Goal: Task Accomplishment & Management: Complete application form

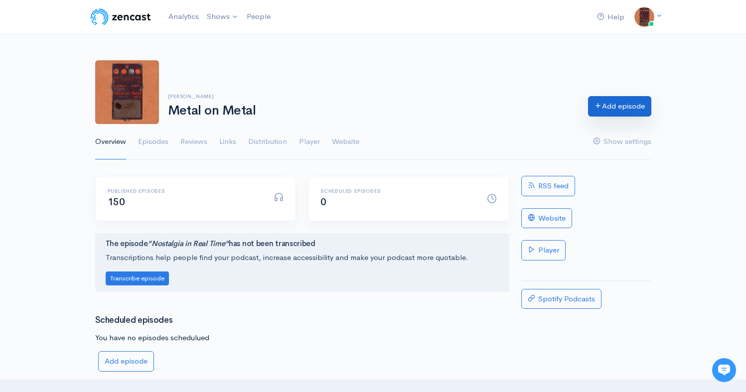
click at [599, 108] on icon at bounding box center [598, 105] width 7 height 7
click at [156, 146] on link "Episodes" at bounding box center [153, 142] width 30 height 36
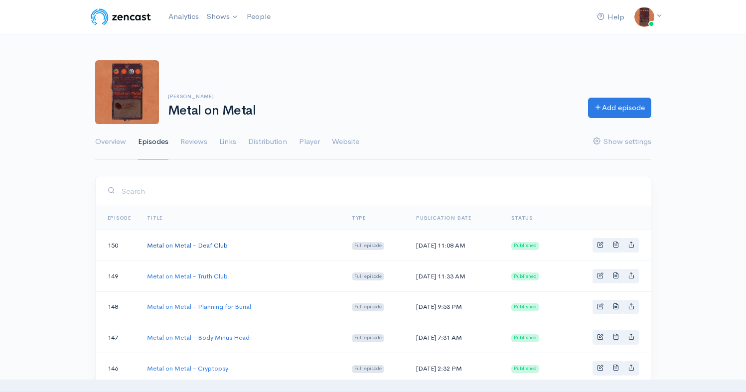
click at [196, 245] on link "Metal on Metal - Deaf Club" at bounding box center [187, 245] width 81 height 8
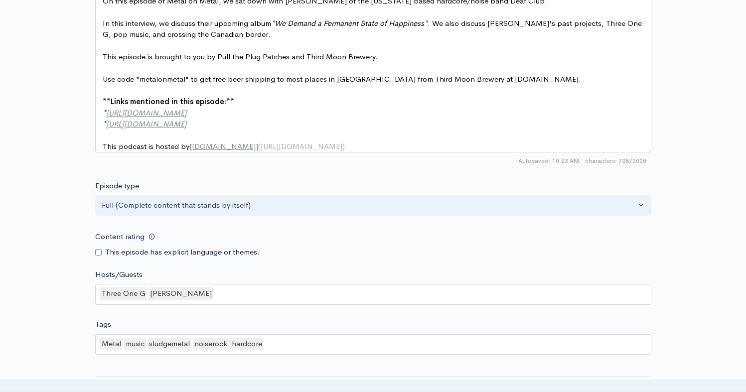
scroll to position [3, 0]
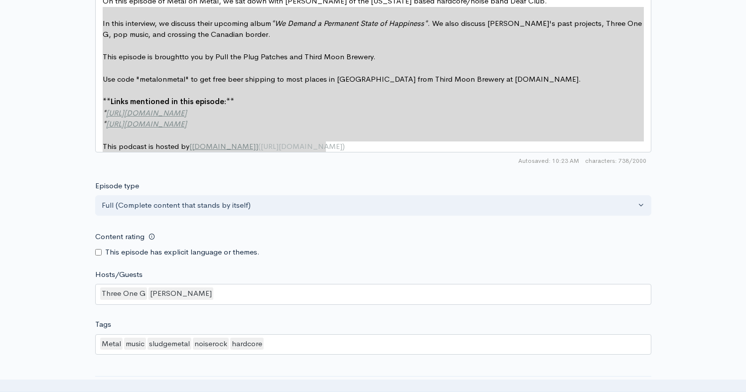
type textarea "On this episode of Metal on Metal, we sat down with [PERSON_NAME] of the [US_ST…"
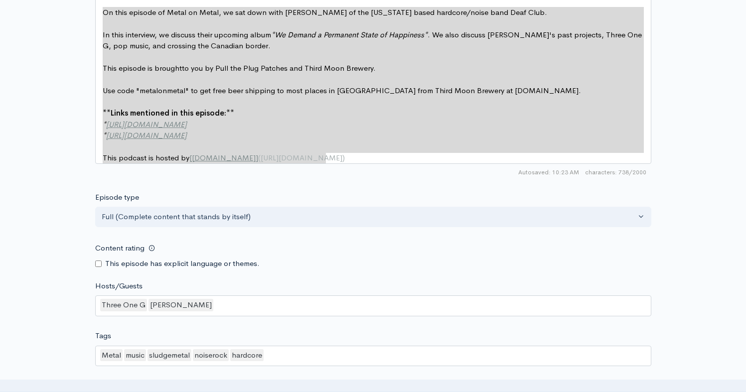
drag, startPoint x: 348, startPoint y: 142, endPoint x: 106, endPoint y: -5, distance: 283.4
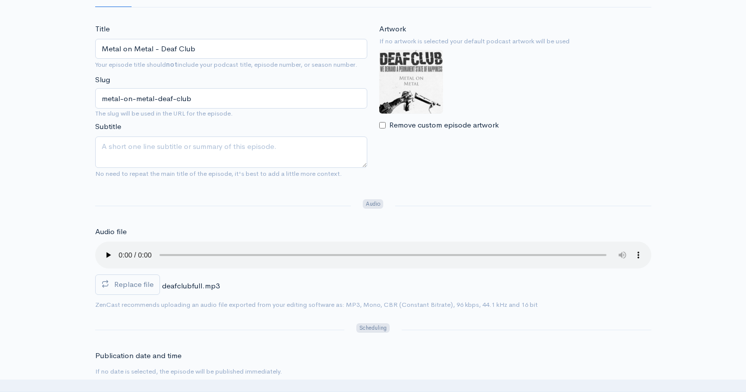
scroll to position [0, 0]
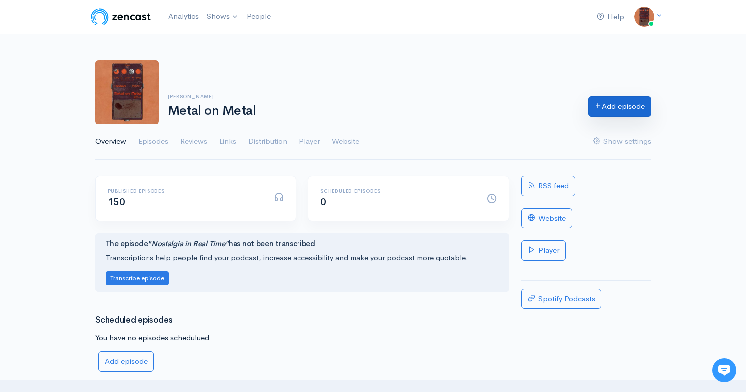
click at [605, 106] on link "Add episode" at bounding box center [619, 106] width 63 height 20
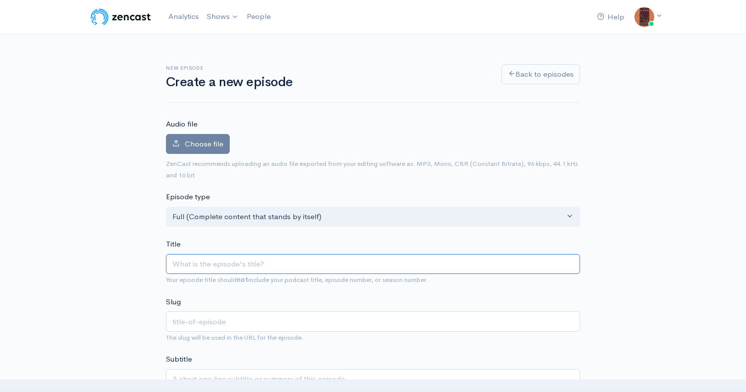
click at [253, 270] on input "Title" at bounding box center [373, 264] width 414 height 20
type input "M"
type input "m"
type input "Met"
type input "met"
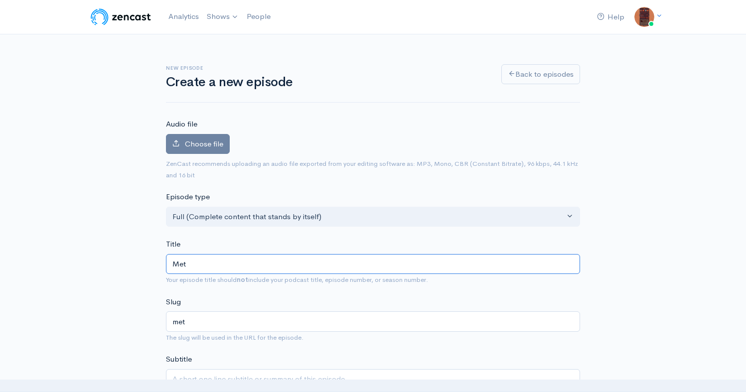
type input "Meta"
type input "meta"
type input "Metal"
type input "metal"
type input "Metal on"
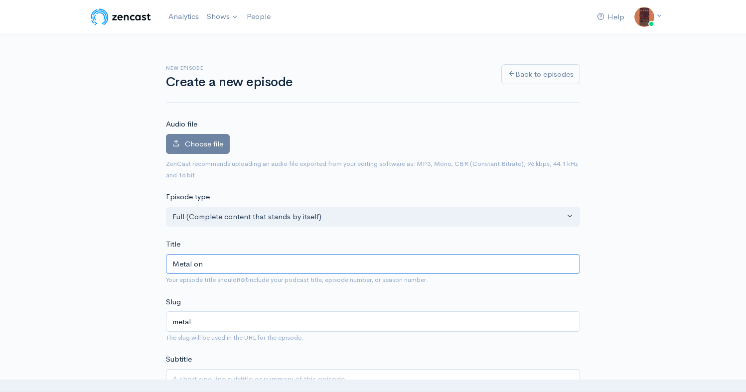
type input "metal-on"
type input "Metal on M"
type input "metal-on-m"
type input "Metal on Meta"
type input "metal-on-meta"
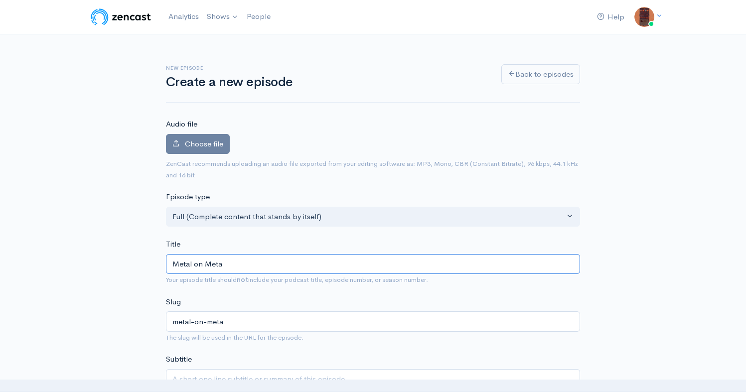
type input "Metal on Metal"
type input "metal-on-metal"
type input "Metal on Metal - I"
type input "metal-on-metal-i"
type input "Metal on Metal - In"
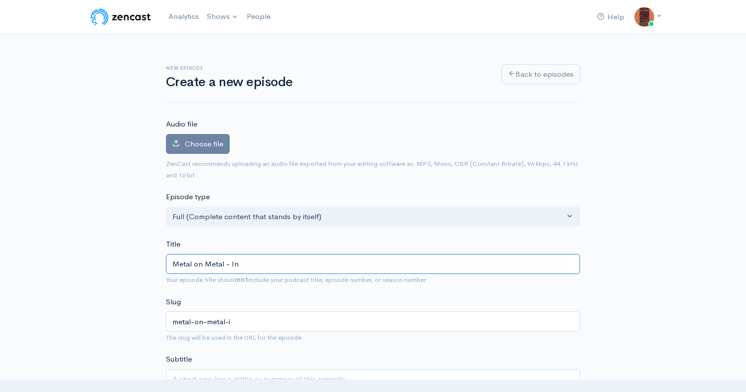
type input "metal-on-metal-in"
type input "Metal on Metal - Int"
type input "metal-on-metal-int"
type input "Metal on Metal - Inter"
type input "metal-on-metal-inter"
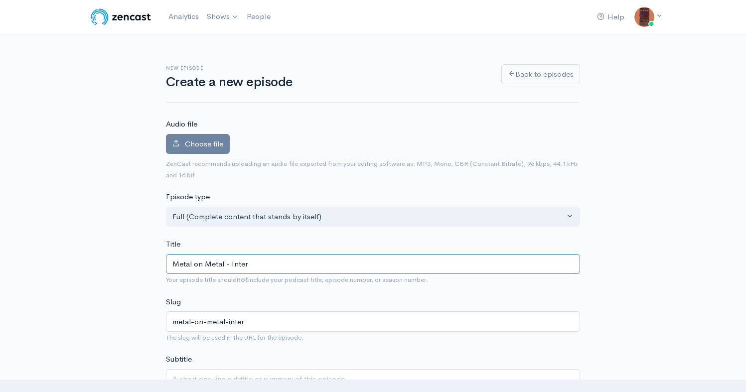
type input "Metal on Metal - Interc"
type input "metal-on-metal-interc"
type input "Metal on Metal - Intercou"
type input "metal-on-metal-intercou"
type input "Metal on Metal - Intercour"
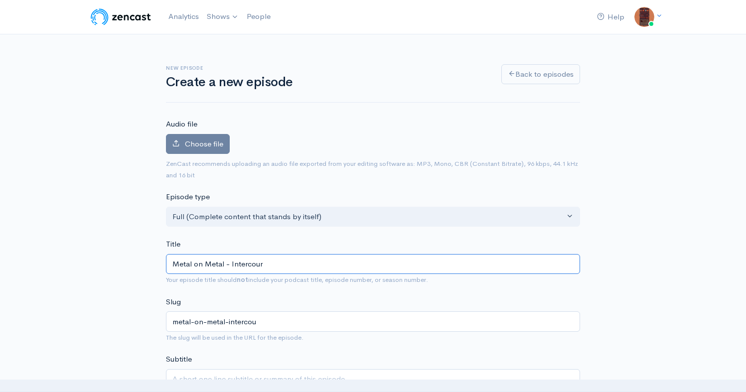
type input "metal-on-metal-intercour"
type input "Metal on Metal - Intercourse"
type input "metal-on-metal-intercourse"
type input "Metal on Metal - Intercourse"
click at [199, 145] on span "Choose file" at bounding box center [204, 143] width 38 height 9
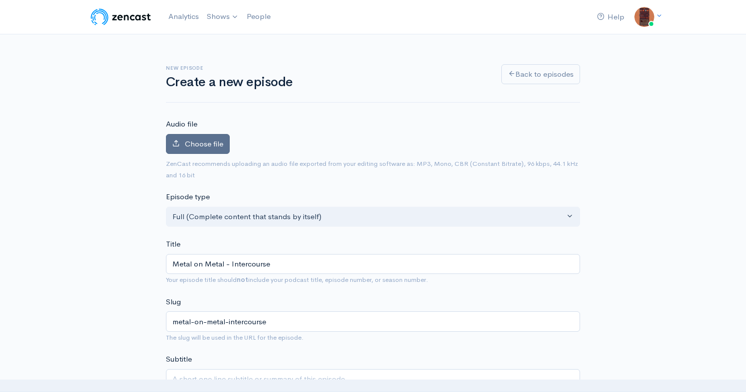
click at [0, 0] on input "Choose file" at bounding box center [0, 0] width 0 height 0
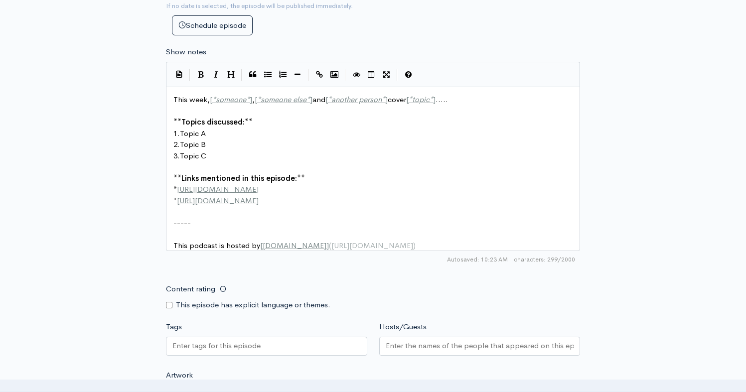
scroll to position [3, 0]
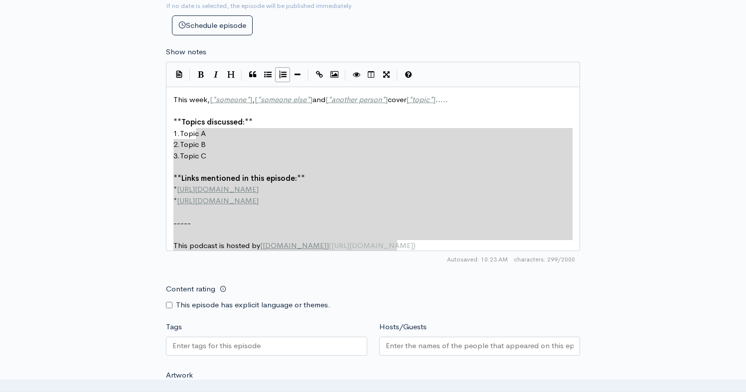
type textarea "This week, [*someone*], [*someone else*] and [*another person*] cover [*topic*]…"
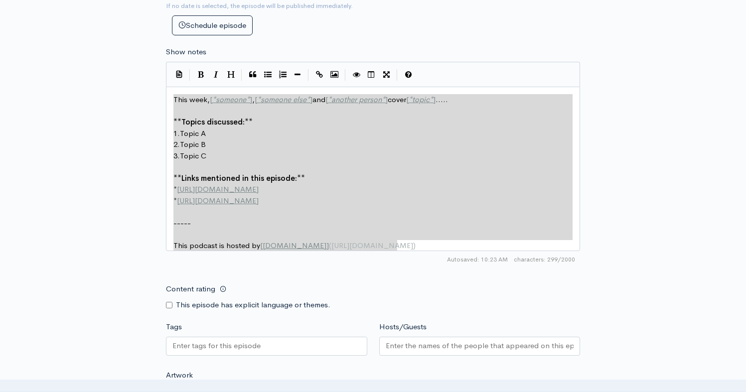
drag, startPoint x: 407, startPoint y: 243, endPoint x: 165, endPoint y: 100, distance: 281.2
paste textarea
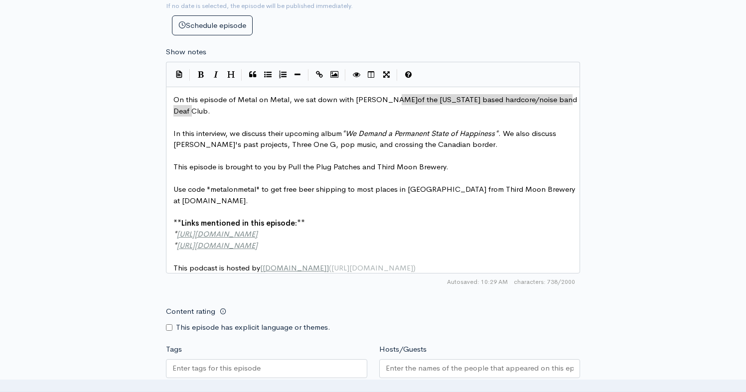
type textarea "ustin Pearson"
drag, startPoint x: 400, startPoint y: 102, endPoint x: 355, endPoint y: 105, distance: 45.0
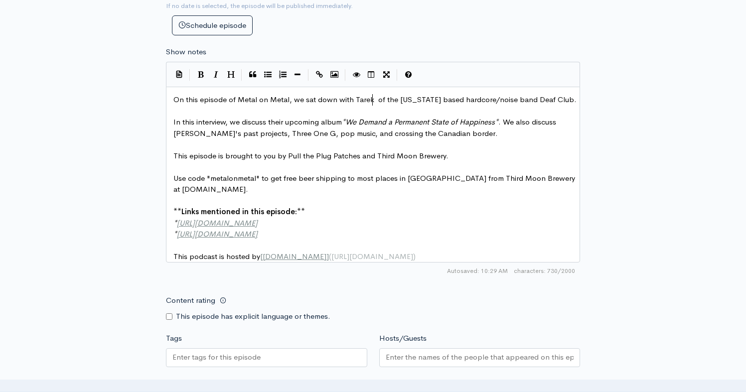
scroll to position [3, 24]
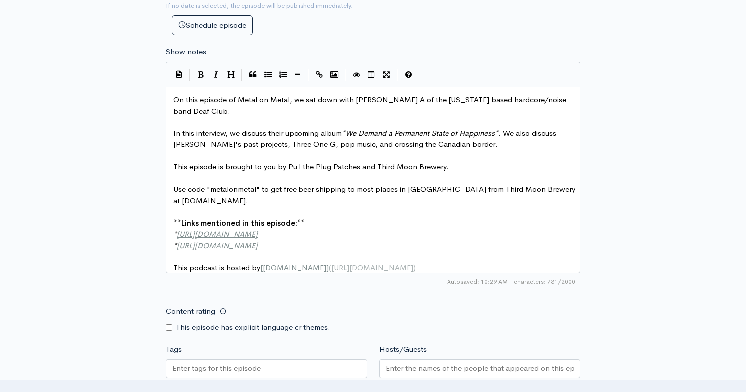
type textarea "Tarek A"
drag, startPoint x: 452, startPoint y: 101, endPoint x: 427, endPoint y: 101, distance: 25.4
type textarea "onni"
type textarea "ecticut"
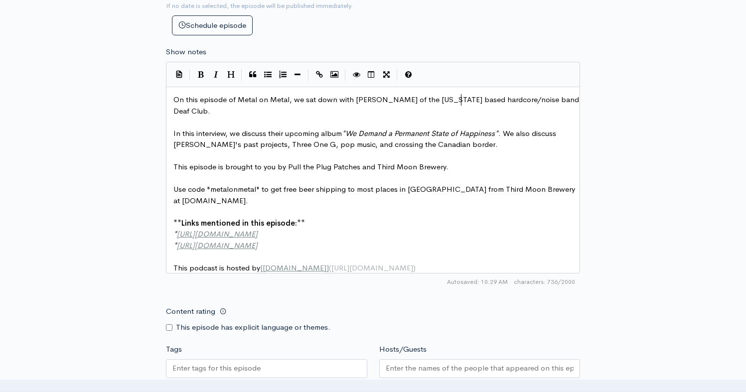
scroll to position [3, 24]
type textarea "b."
drag, startPoint x: 224, startPoint y: 114, endPoint x: 490, endPoint y: 98, distance: 267.1
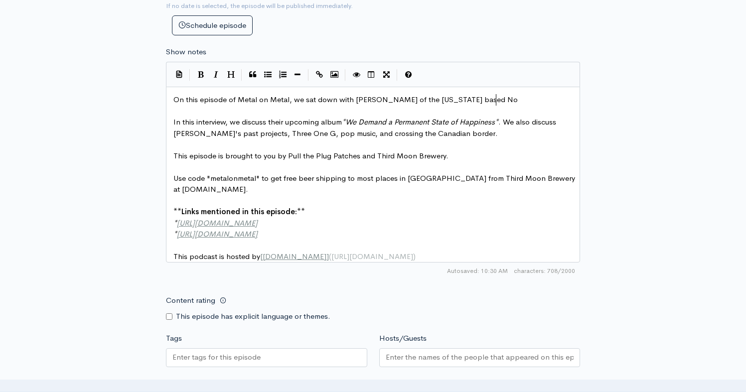
scroll to position [3, 19]
type textarea "Noise Roxk"
type textarea "ck ban"
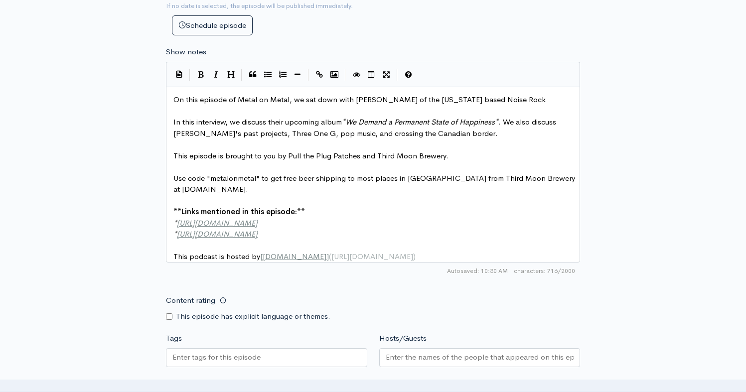
type textarea "Noise Rock"
type textarea "rock"
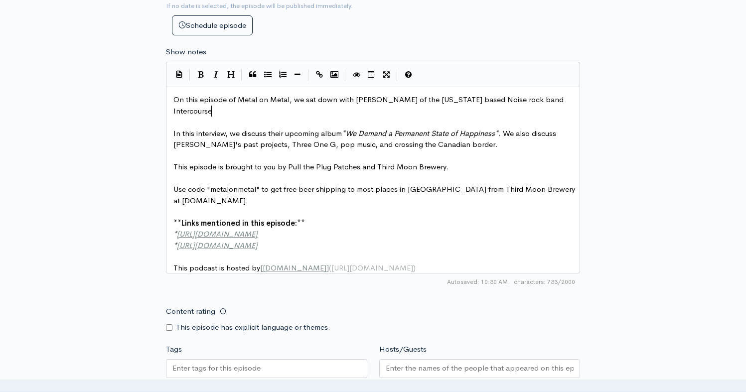
type textarea "rock band Intercourse."
type textarea "e Demand a Permanent State of Happiness"
drag, startPoint x: 497, startPoint y: 136, endPoint x: 352, endPoint y: 135, distance: 145.5
type textarea "How I fel"
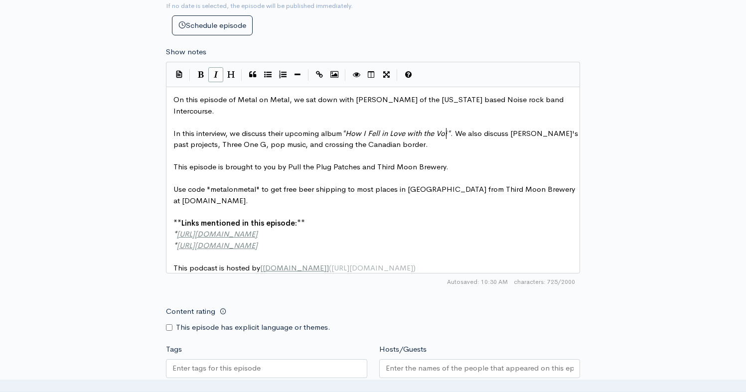
type textarea "Fell in Love with the Void"
type textarea ". We also discuss Justin's past projects, Three One G, pop music, and crossing …"
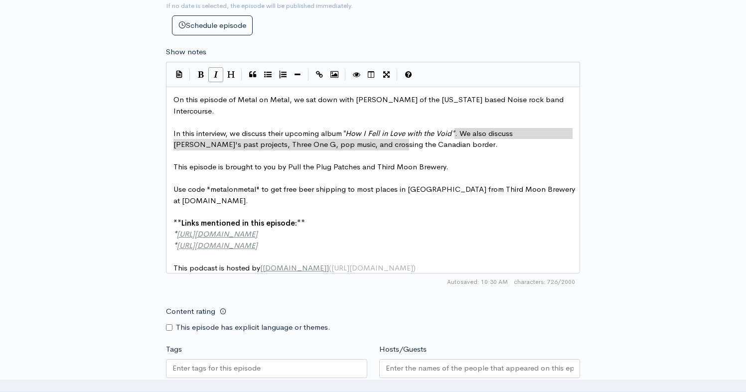
drag, startPoint x: 454, startPoint y: 139, endPoint x: 510, endPoint y: 143, distance: 56.5
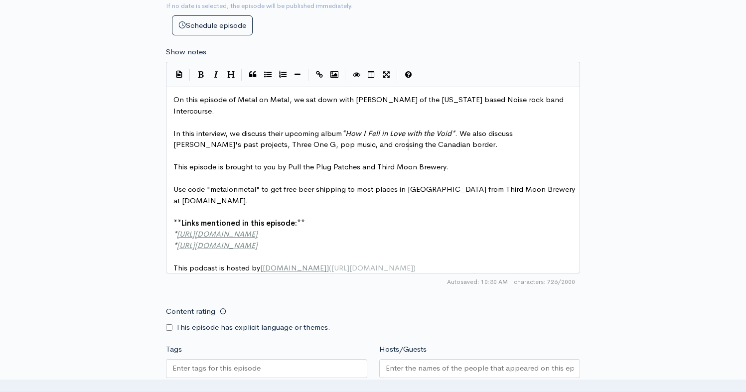
type textarea "Justin's past projects, Three One G, pop music, and crossing the Canadian borde…"
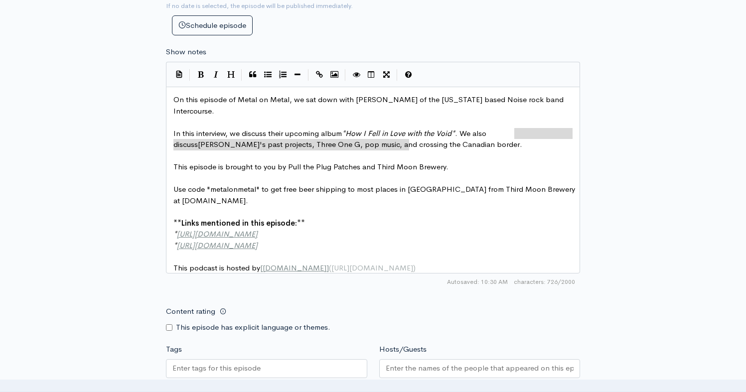
drag, startPoint x: 507, startPoint y: 149, endPoint x: 518, endPoint y: 138, distance: 15.9
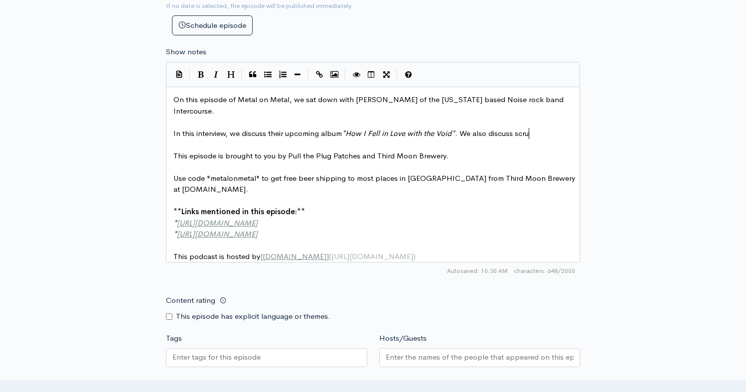
type textarea "scrubv"
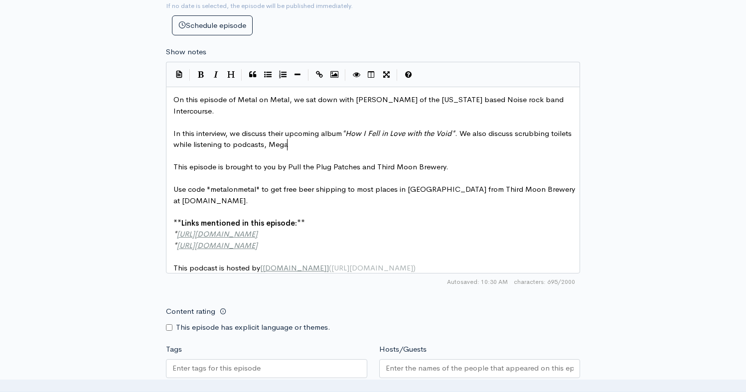
type textarea "bing toilets while listening to podcasts, Megatr"
type textarea "deth, Meta"
type textarea "metalcore of the early 200s"
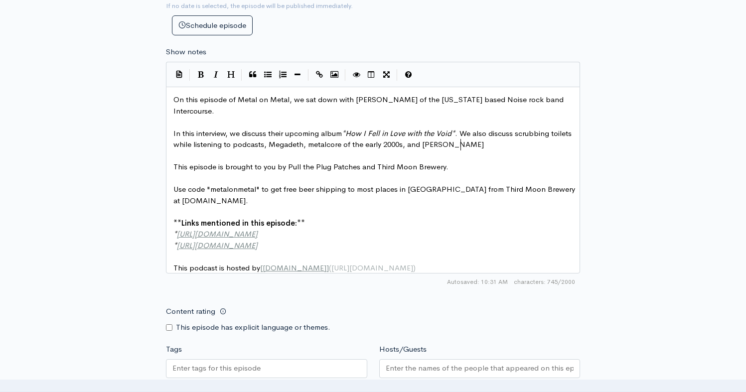
type textarea "0s, and Max Wright."
click at [445, 168] on pre "This episode is brought to you by Pull the Plug Patches and Third Moon Brewery." at bounding box center [376, 166] width 411 height 11
click at [476, 150] on pre "In this interview, we discuss their upcoming album * How I Fell in Love with th…" at bounding box center [376, 139] width 411 height 22
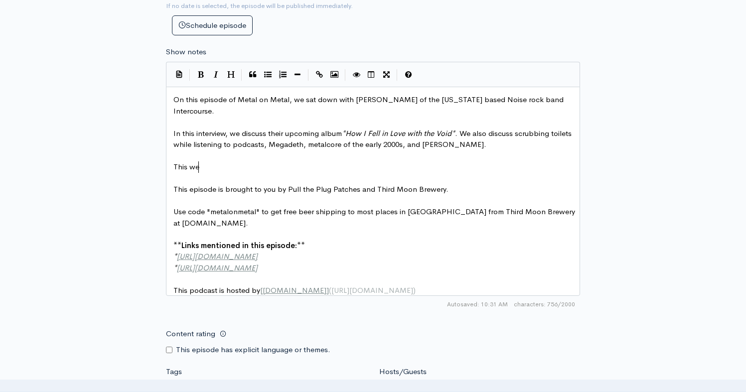
type textarea "This weel"
type textarea "k;s"
type textarea "'s new music feature is"
type textarea "s Gordon Heavyfoot and their ne wsong"
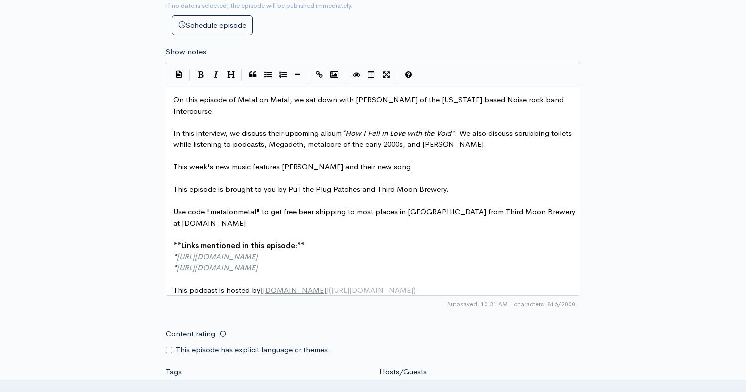
scroll to position [3, 31]
type textarea "w song ""
type textarea "Black Day in July"."
type textarea "https://deafclub31g.bandcamp.com/"
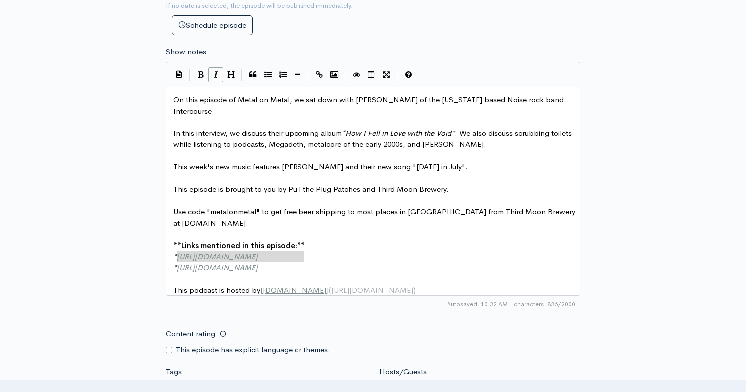
drag, startPoint x: 314, startPoint y: 258, endPoint x: 177, endPoint y: 262, distance: 137.1
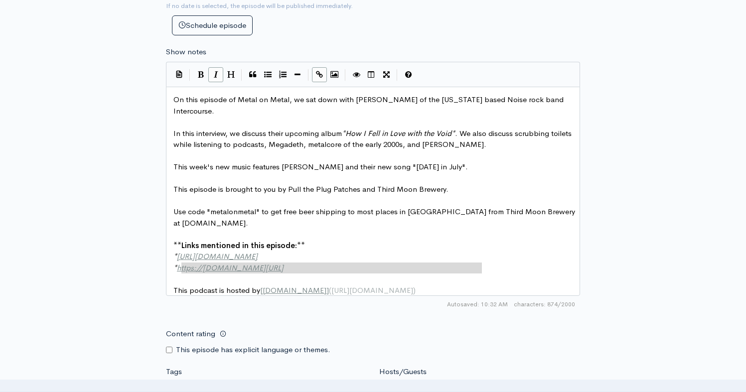
type textarea "https://www.youtube.com/watch?v=NGE4zlyDeZQ&list=RDNGE4zlyDeZQ&start_radio=1"
drag, startPoint x: 492, startPoint y: 268, endPoint x: 176, endPoint y: 268, distance: 316.0
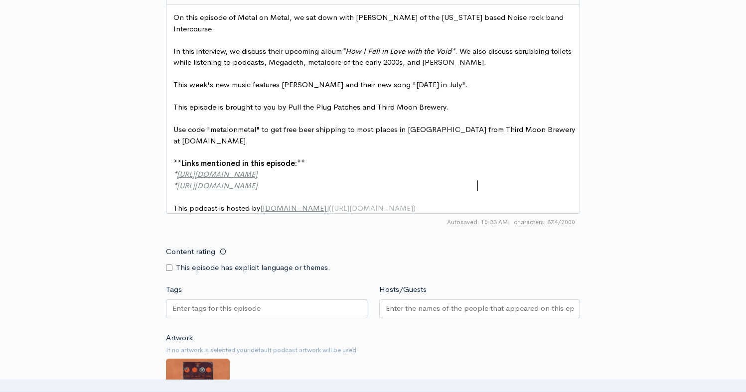
scroll to position [770, 0]
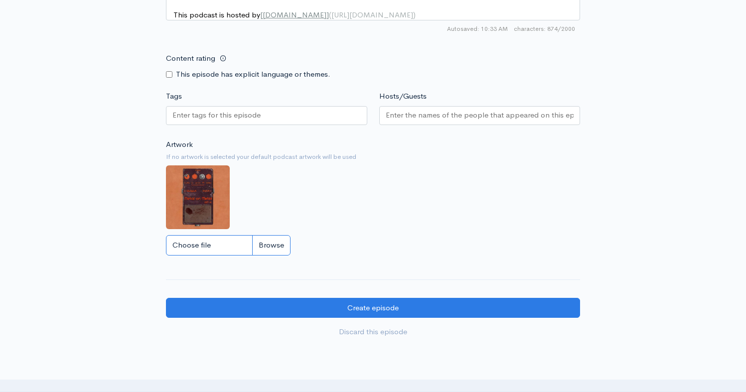
click at [264, 254] on input "Choose file" at bounding box center [228, 245] width 125 height 20
type input "C:\fakepath\Intercourse - Zencast.jpg"
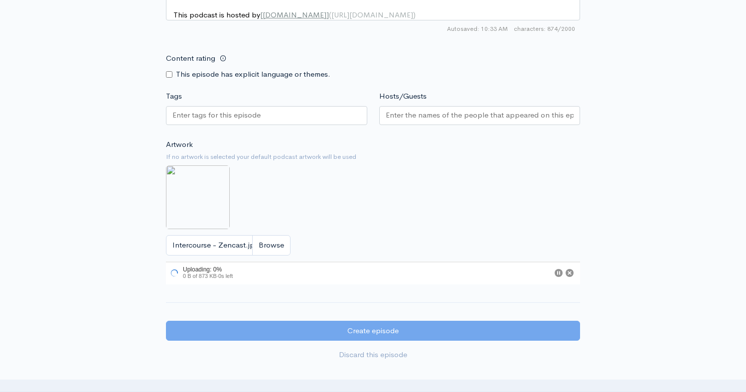
click at [283, 125] on div at bounding box center [266, 115] width 201 height 19
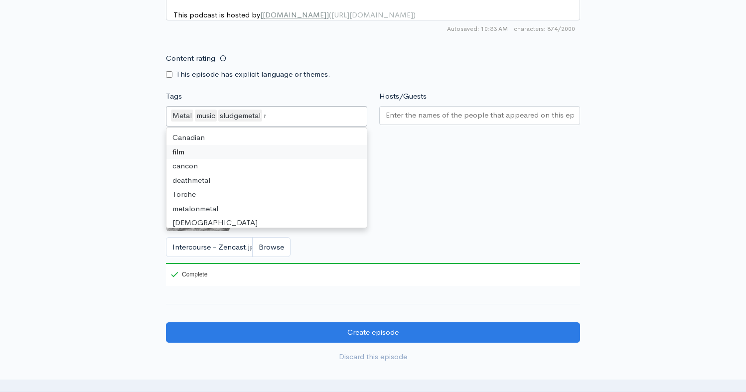
type input "noi"
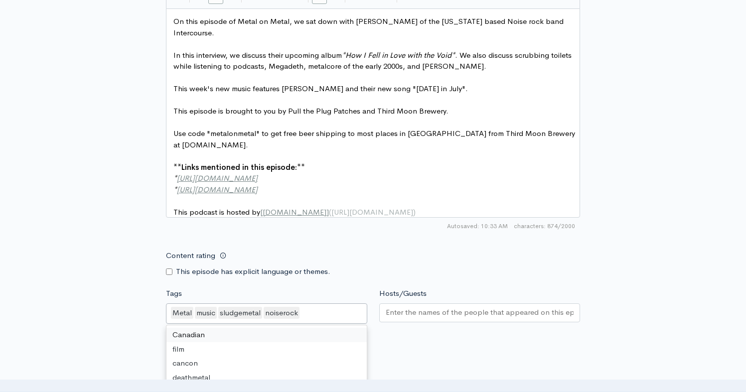
scroll to position [3, 0]
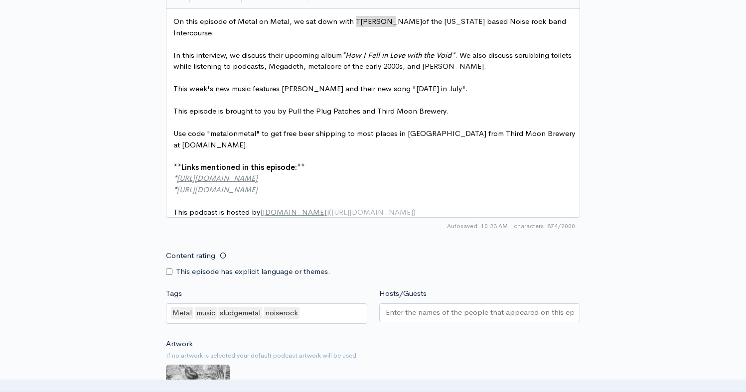
type textarea "Tarek Ahmed"
drag, startPoint x: 397, startPoint y: 21, endPoint x: 354, endPoint y: 23, distance: 42.4
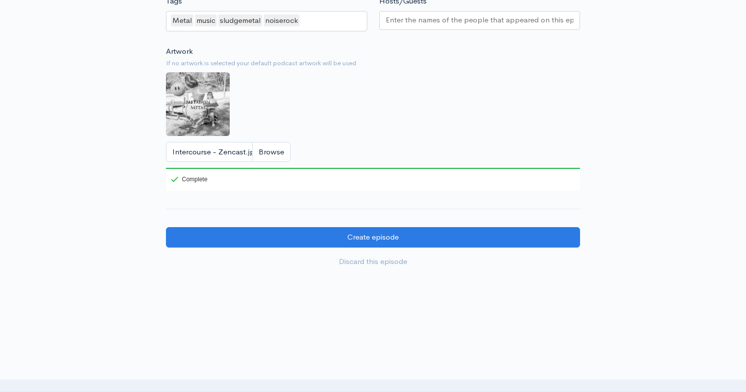
scroll to position [805, 0]
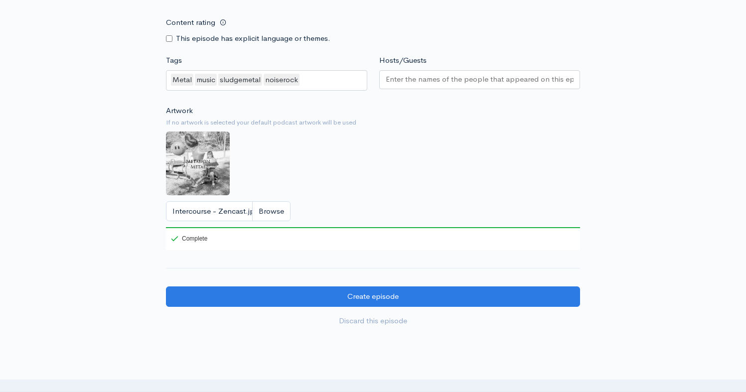
click at [428, 84] on input "Hosts/Guests" at bounding box center [480, 79] width 188 height 11
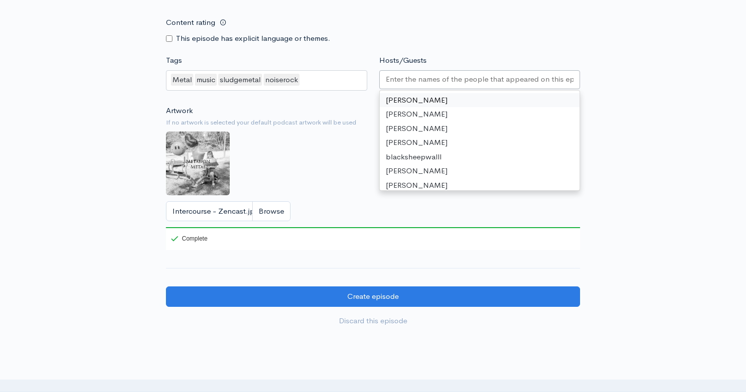
paste input "Tarek Ahmed"
type input "Tarek Ahmed"
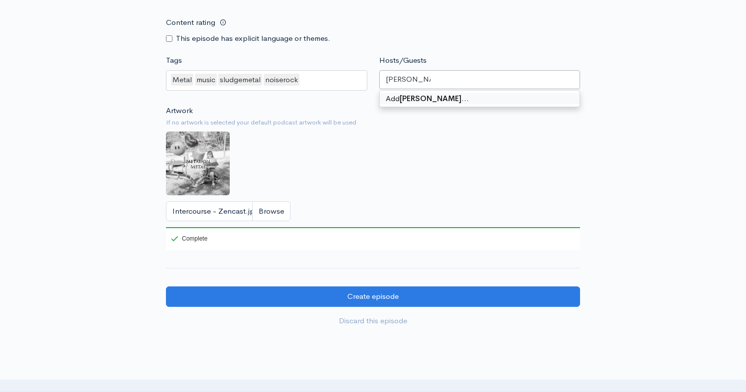
click at [427, 100] on div "Add Tarek Ahmed …" at bounding box center [480, 99] width 200 height 16
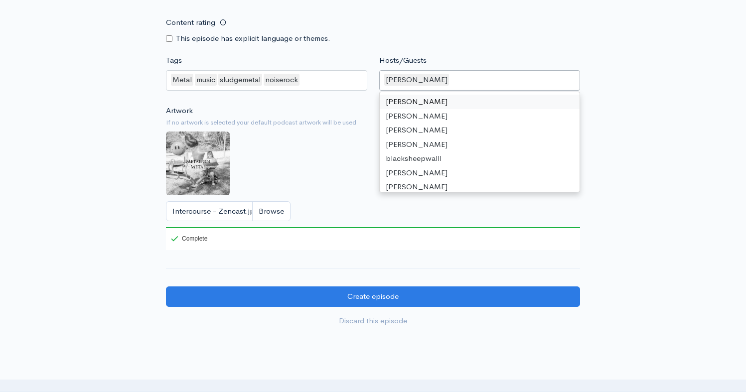
drag, startPoint x: 437, startPoint y: 103, endPoint x: 469, endPoint y: 95, distance: 32.8
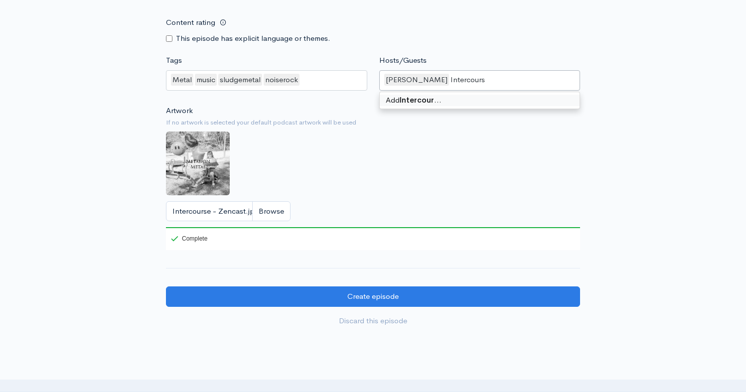
type input "Intercourse"
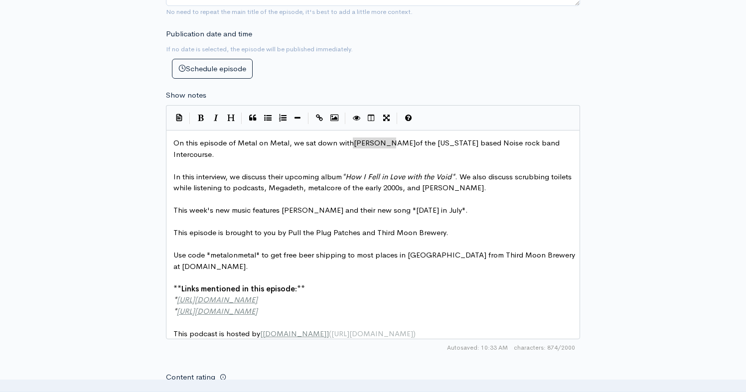
click at [482, 207] on pre "This week's new music features Gordon Heavyfoot and their new song "Black Day i…" at bounding box center [376, 210] width 411 height 11
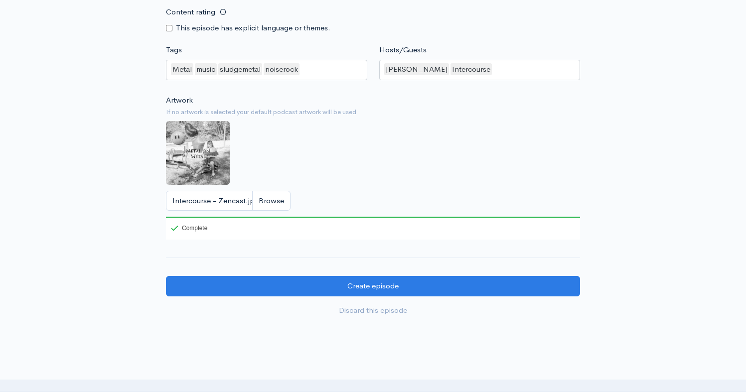
scroll to position [893, 0]
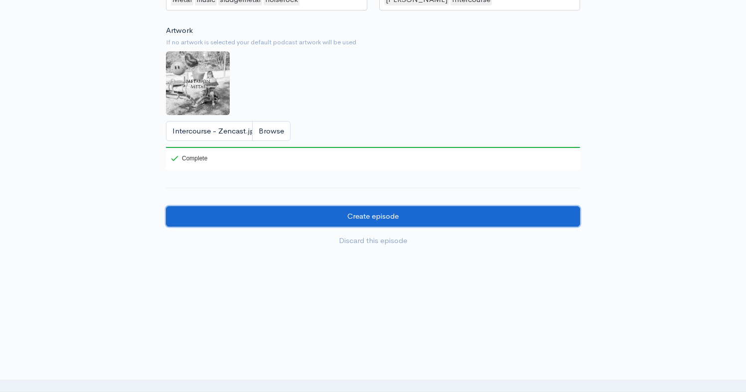
click at [339, 218] on input "Create episode" at bounding box center [373, 216] width 414 height 20
